Goal: Task Accomplishment & Management: Manage account settings

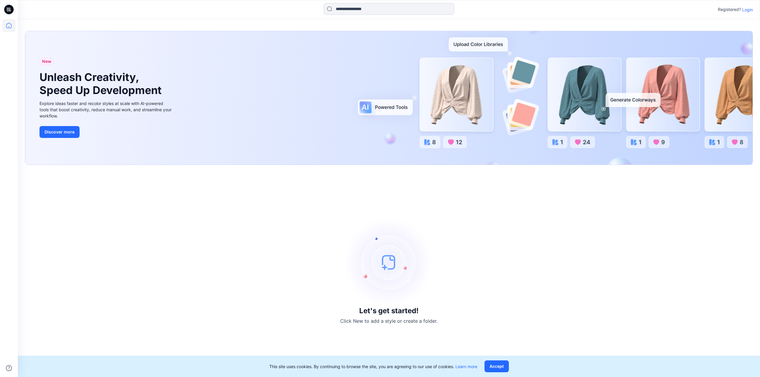
click at [748, 9] on p "Login" at bounding box center [747, 10] width 11 height 6
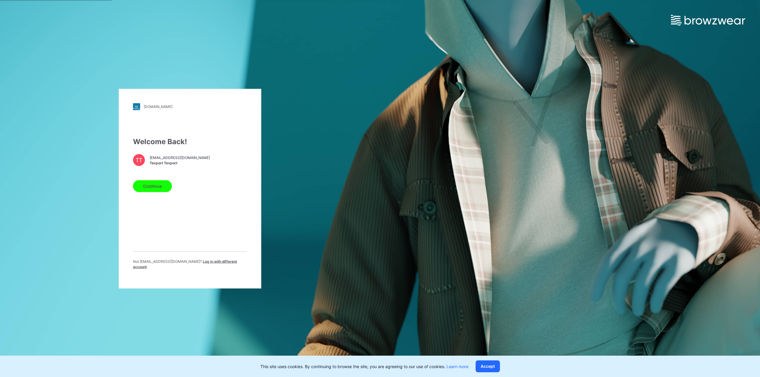
click at [158, 191] on button "Continue" at bounding box center [152, 186] width 39 height 12
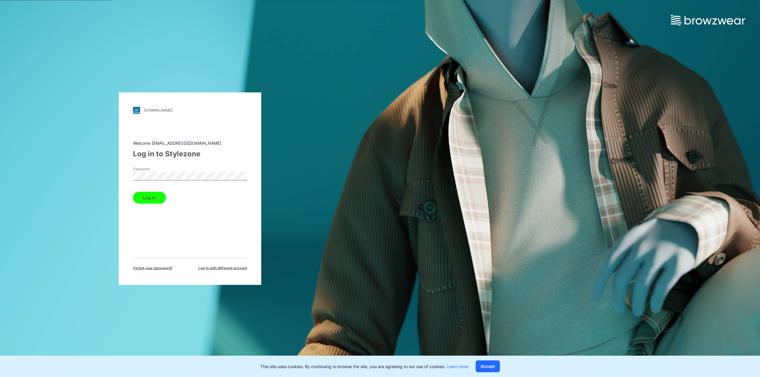
click at [154, 197] on button "Log in" at bounding box center [149, 198] width 33 height 12
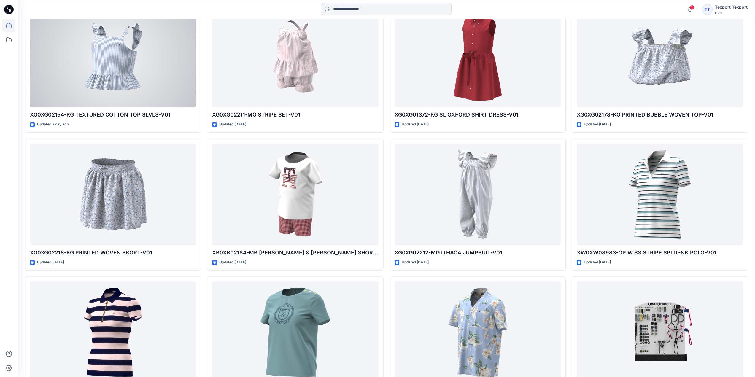
scroll to position [228, 0]
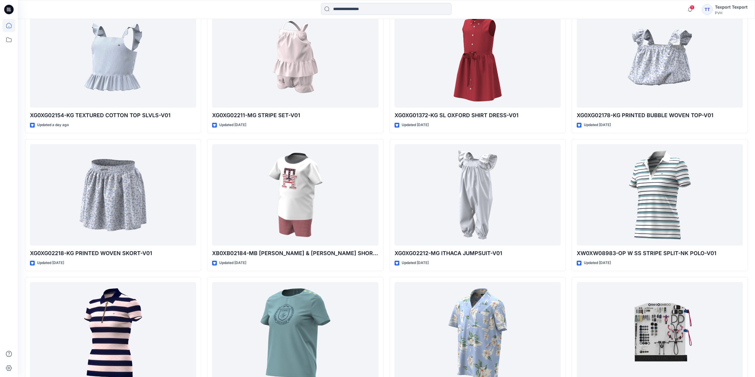
click at [10, 11] on icon at bounding box center [8, 9] width 9 height 9
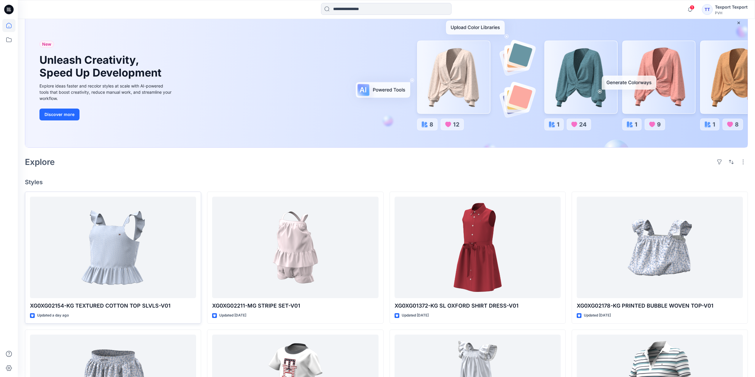
scroll to position [0, 0]
